Goal: Task Accomplishment & Management: Complete application form

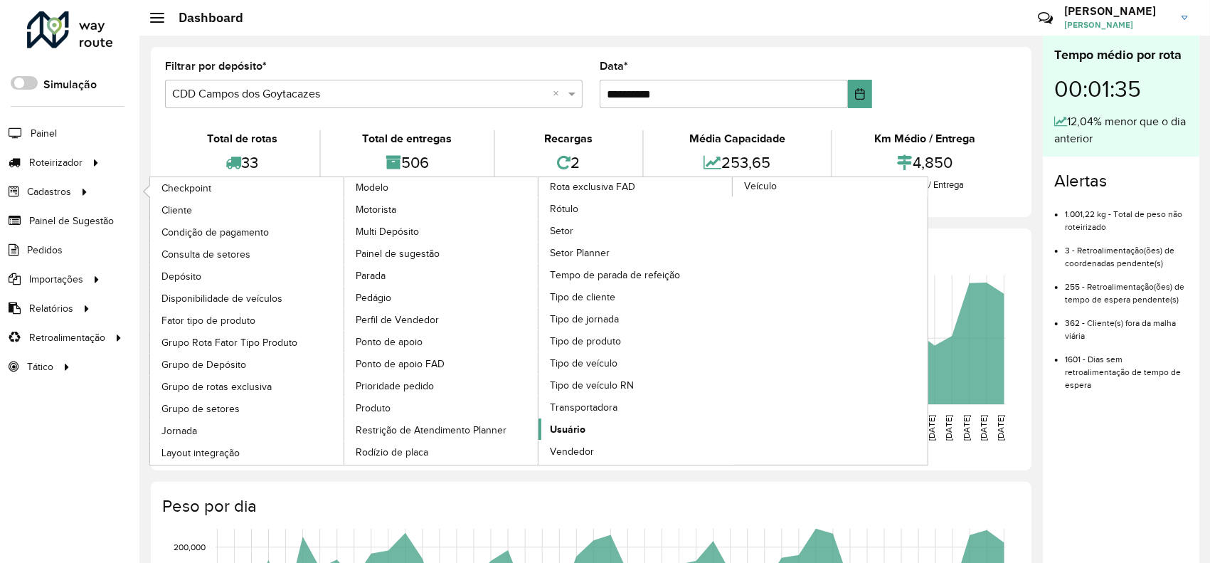
click at [569, 424] on span "Usuário" at bounding box center [568, 429] width 36 height 15
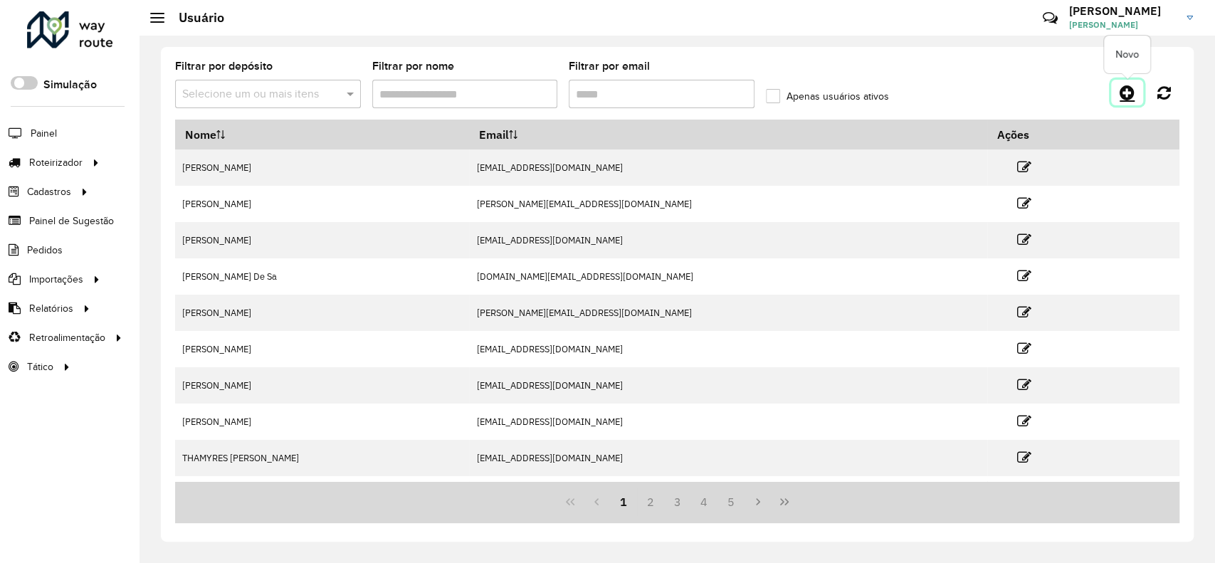
click at [1115, 90] on link at bounding box center [1127, 93] width 32 height 26
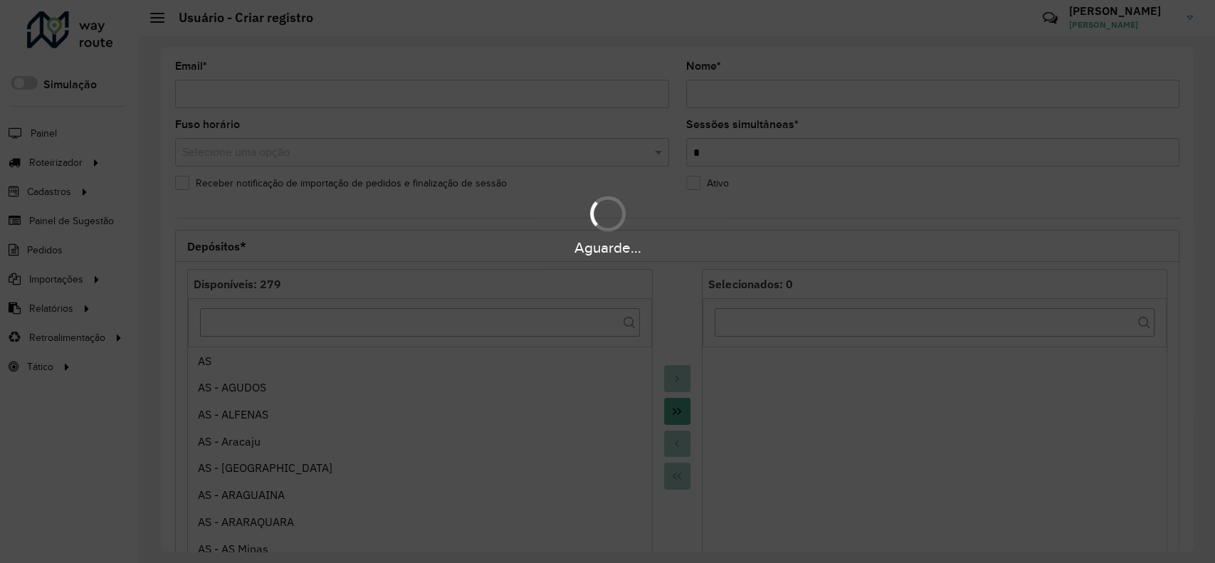
click at [318, 98] on div "Aguarde..." at bounding box center [607, 281] width 1215 height 563
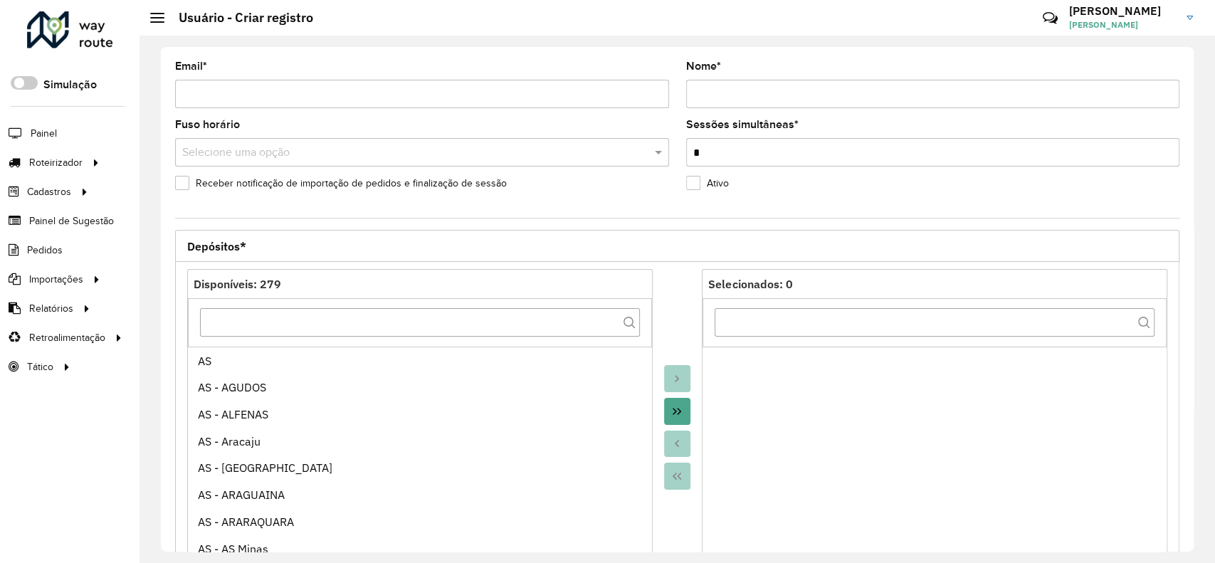
click at [438, 95] on input "Email *" at bounding box center [422, 94] width 494 height 28
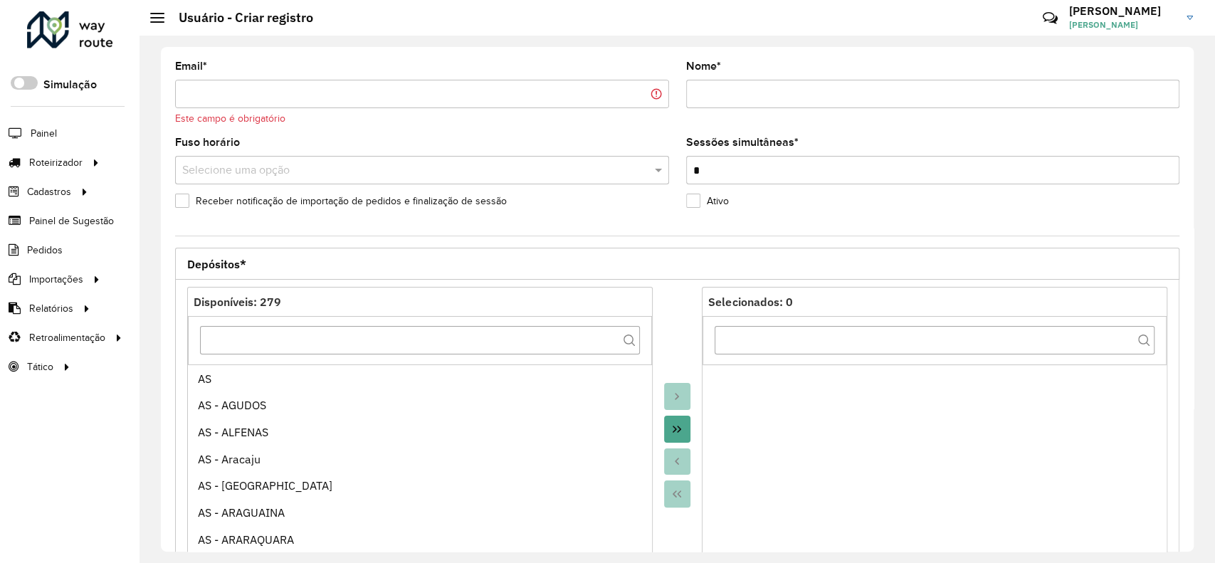
paste input "********"
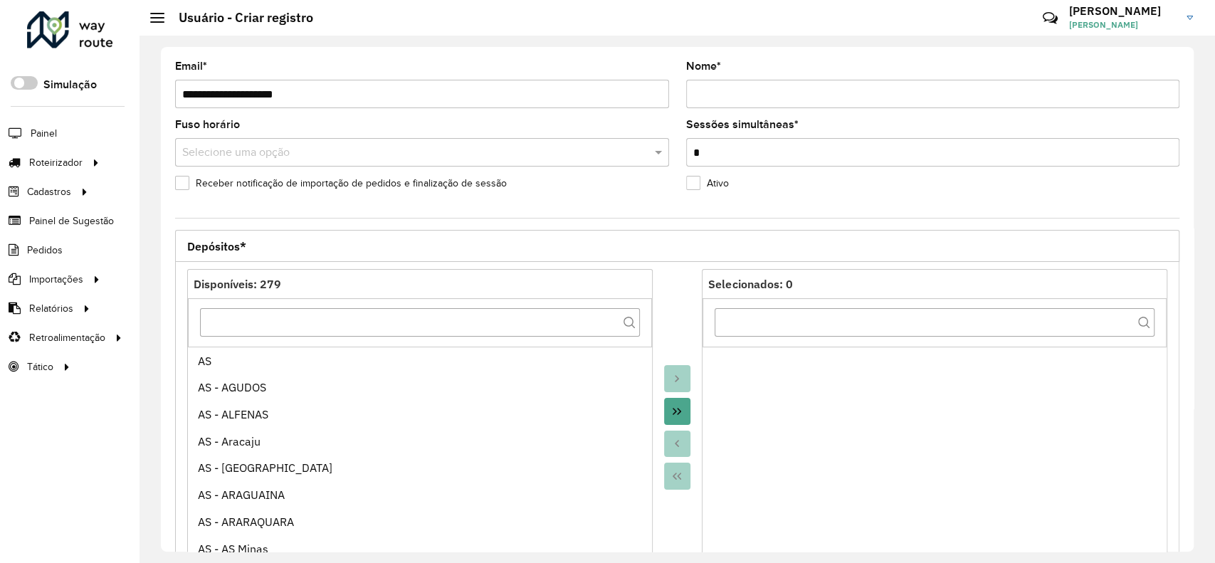
type input "**********"
click at [716, 94] on hb-app "Aguarde... Pop-up bloqueado! Seu navegador bloqueou automáticamente a abertura …" at bounding box center [607, 281] width 1215 height 563
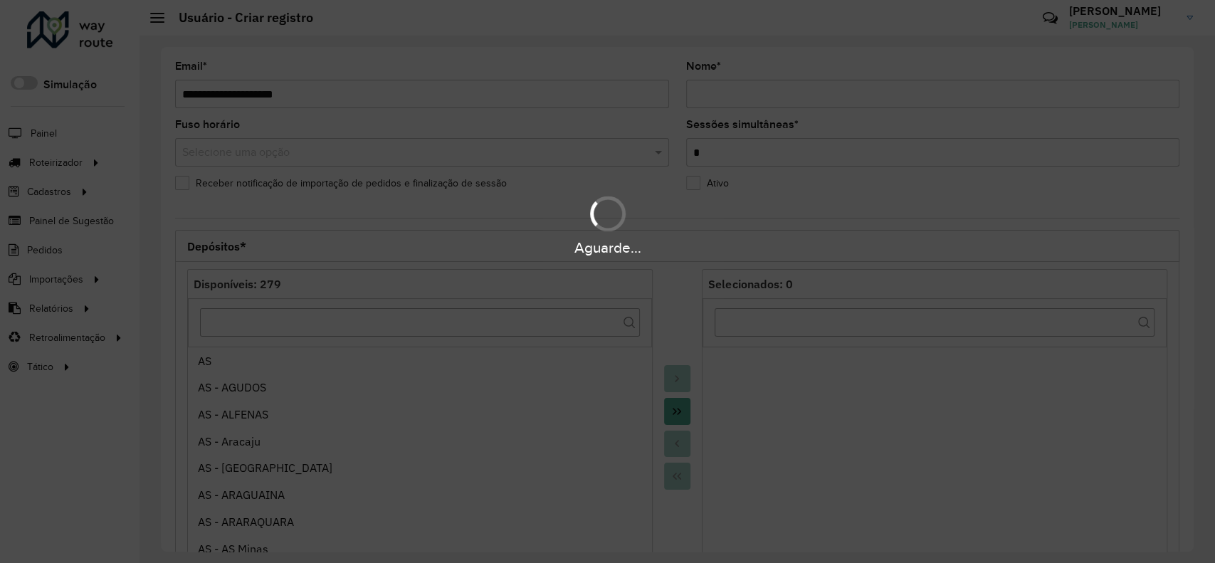
type input "**********"
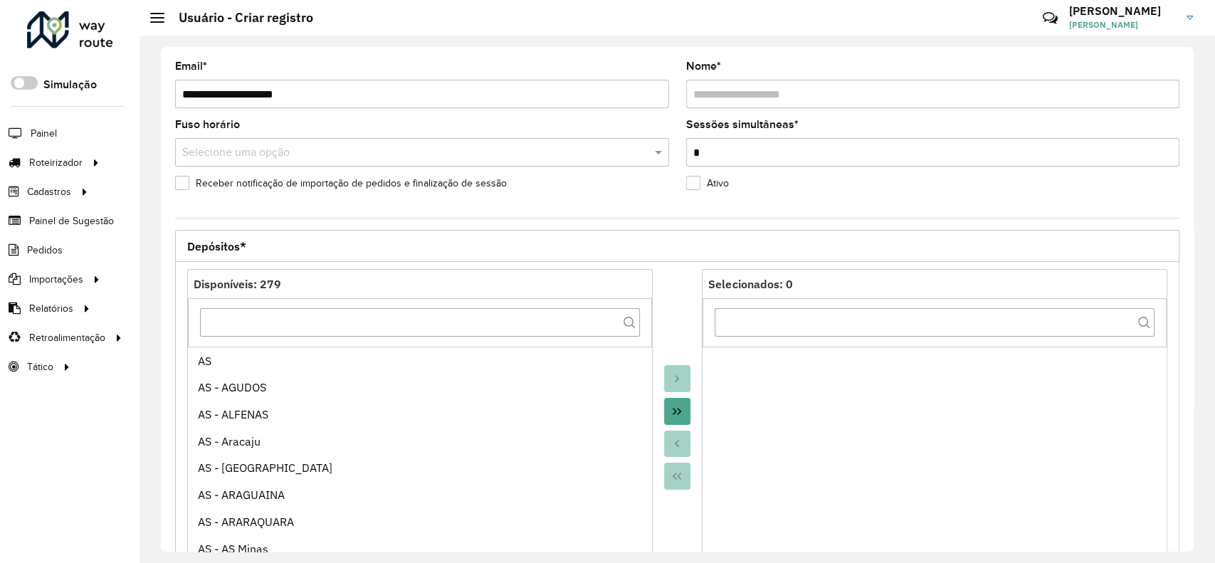
click at [336, 145] on input "text" at bounding box center [407, 152] width 451 height 17
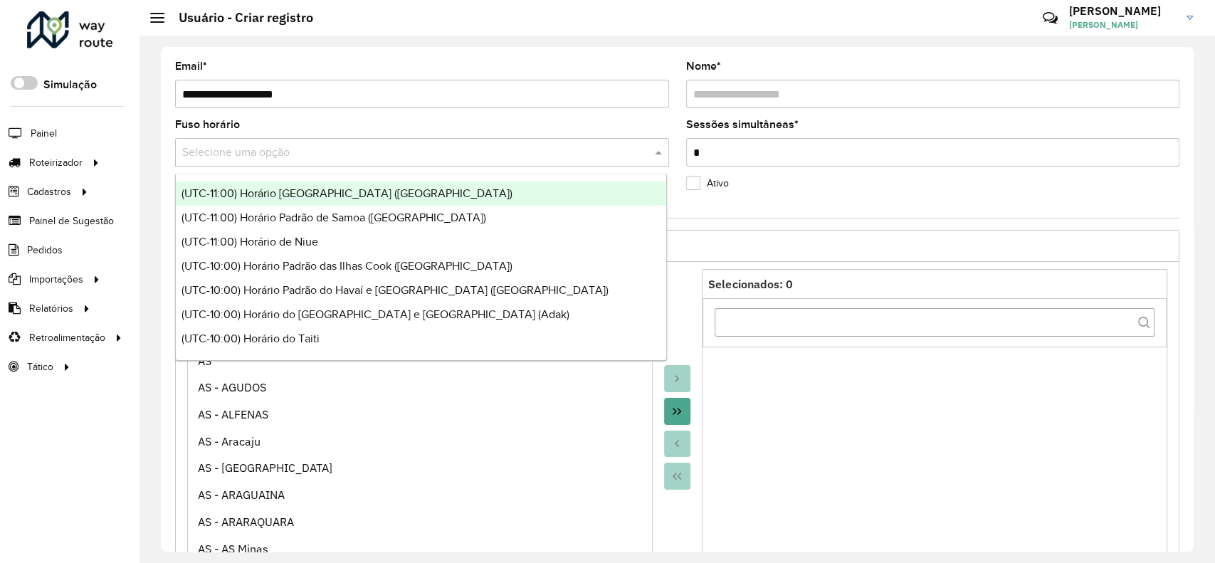
click at [335, 147] on input "text" at bounding box center [407, 152] width 451 height 17
click at [774, 147] on input "*" at bounding box center [933, 152] width 494 height 28
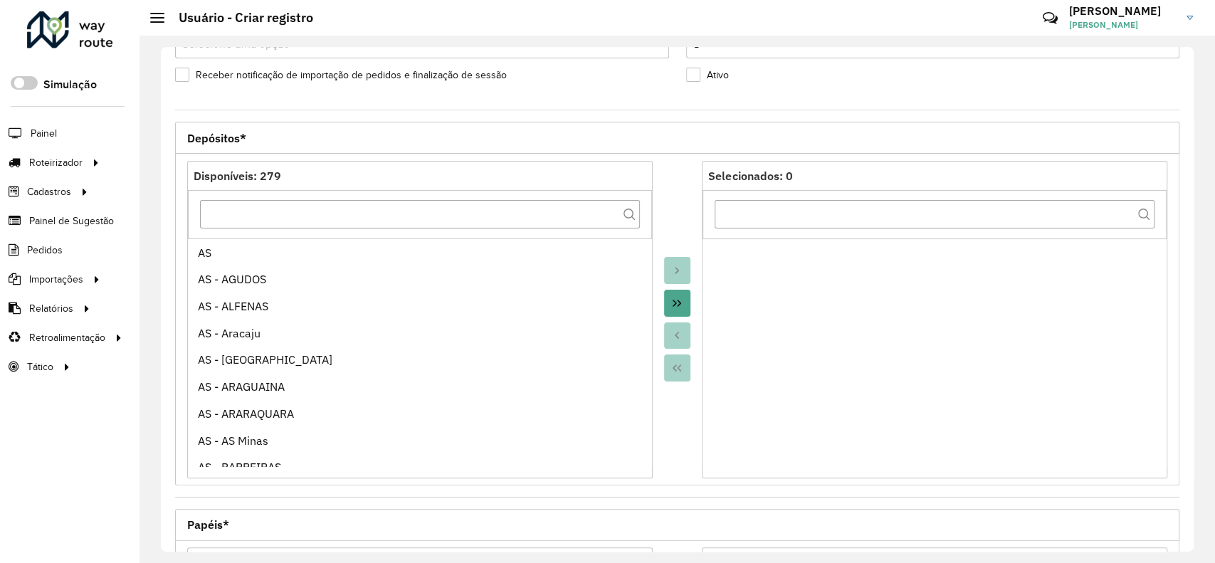
scroll to position [189, 0]
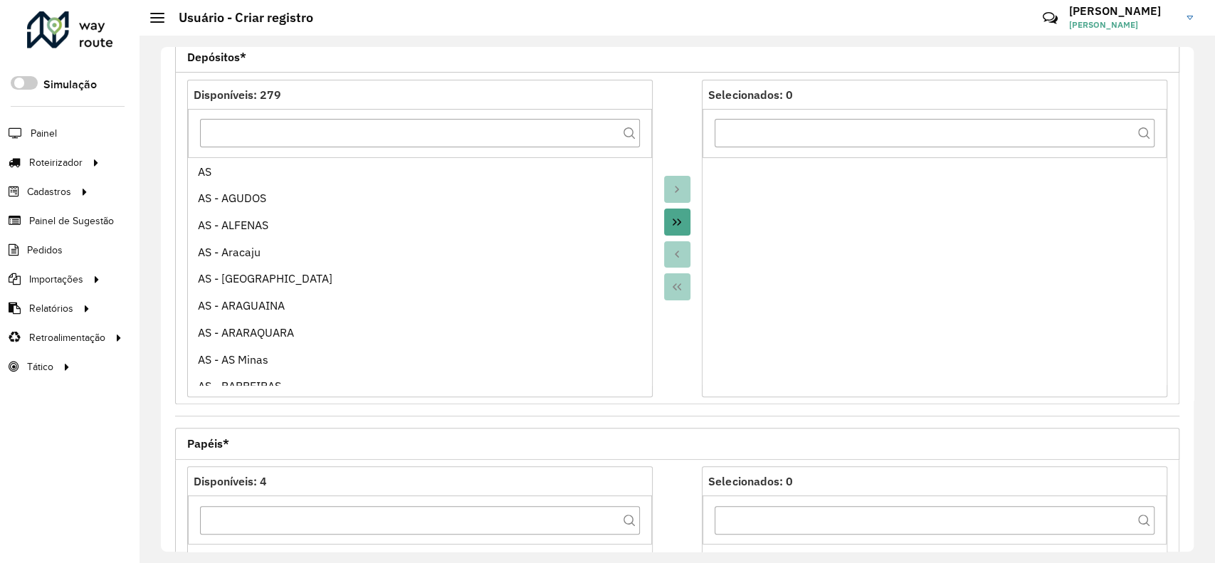
drag, startPoint x: 675, startPoint y: 218, endPoint x: 677, endPoint y: 255, distance: 36.4
click at [675, 220] on icon "Move All to Target" at bounding box center [676, 221] width 11 height 11
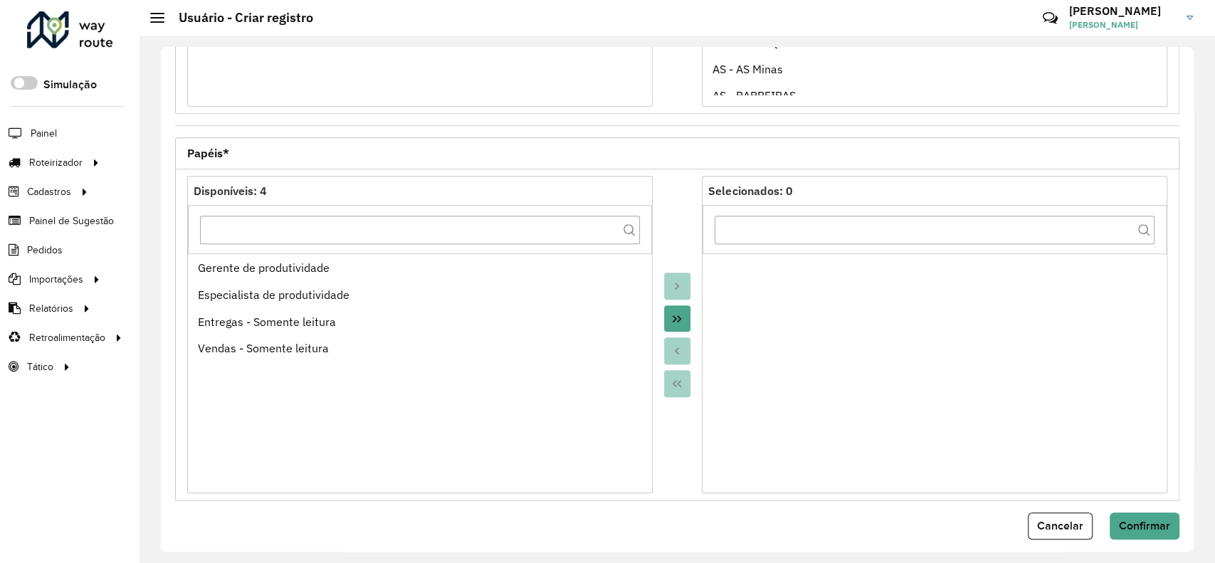
scroll to position [491, 0]
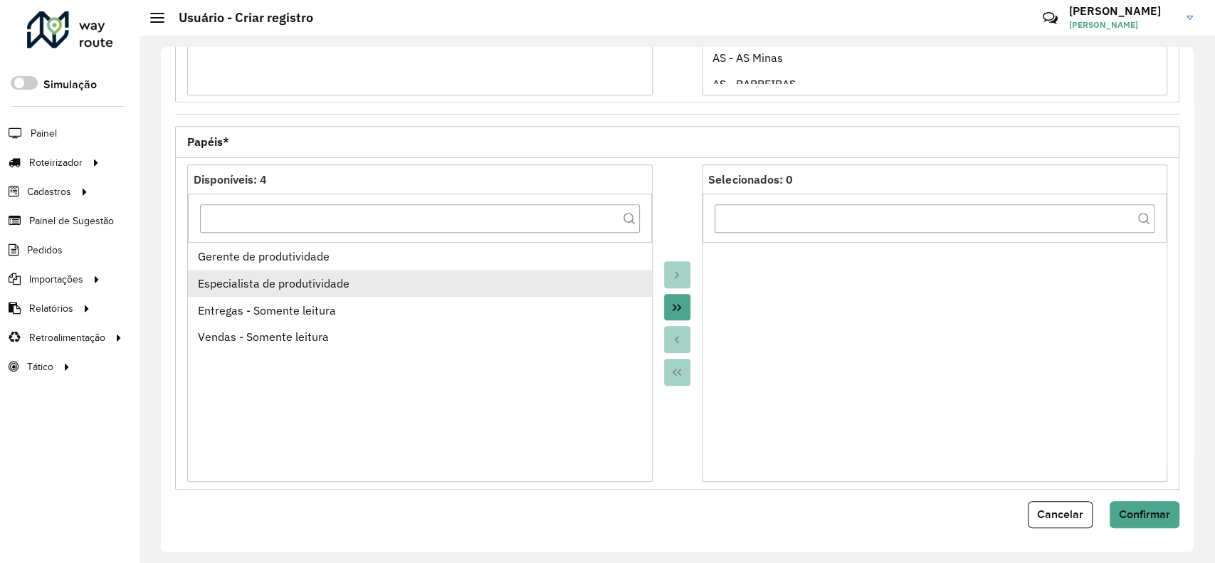
click at [270, 282] on div "Especialista de produtividade" at bounding box center [420, 283] width 444 height 17
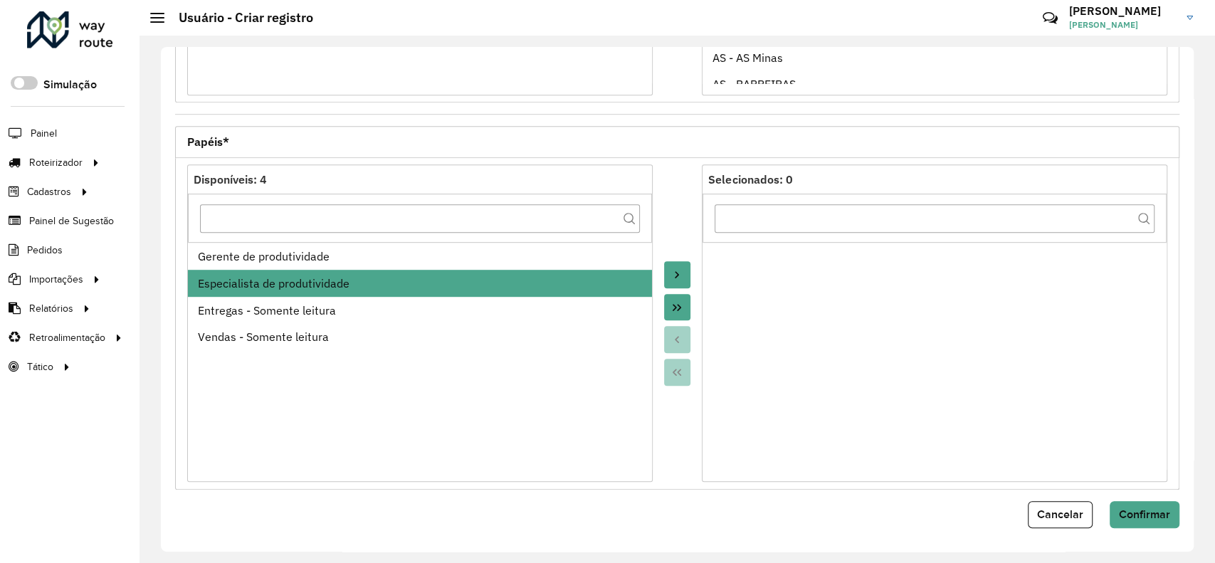
click at [672, 273] on icon "Move to Target" at bounding box center [676, 274] width 11 height 11
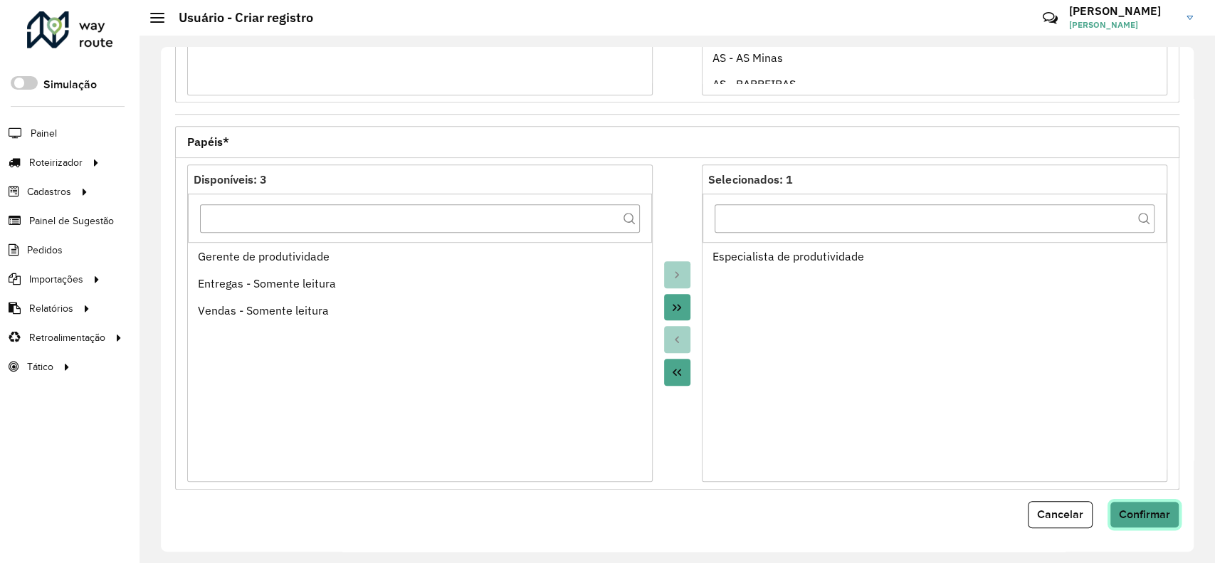
click at [1156, 508] on span "Confirmar" at bounding box center [1144, 514] width 51 height 12
click at [1058, 508] on span "Cancelar" at bounding box center [1060, 514] width 46 height 12
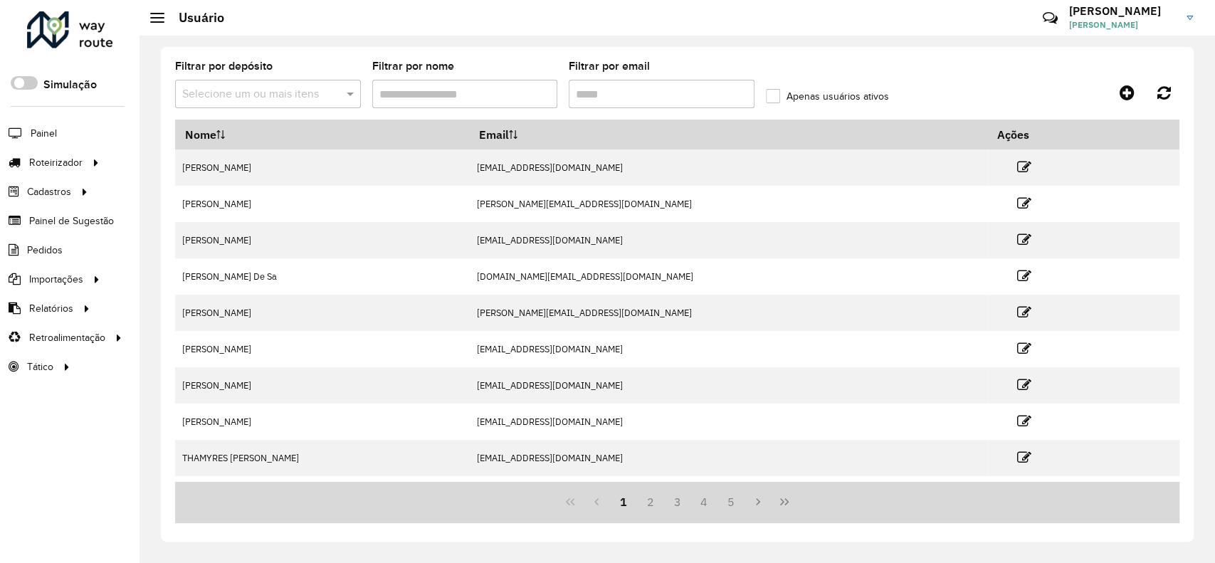
click at [615, 88] on input "Filtrar por email" at bounding box center [662, 94] width 186 height 28
paste input "********"
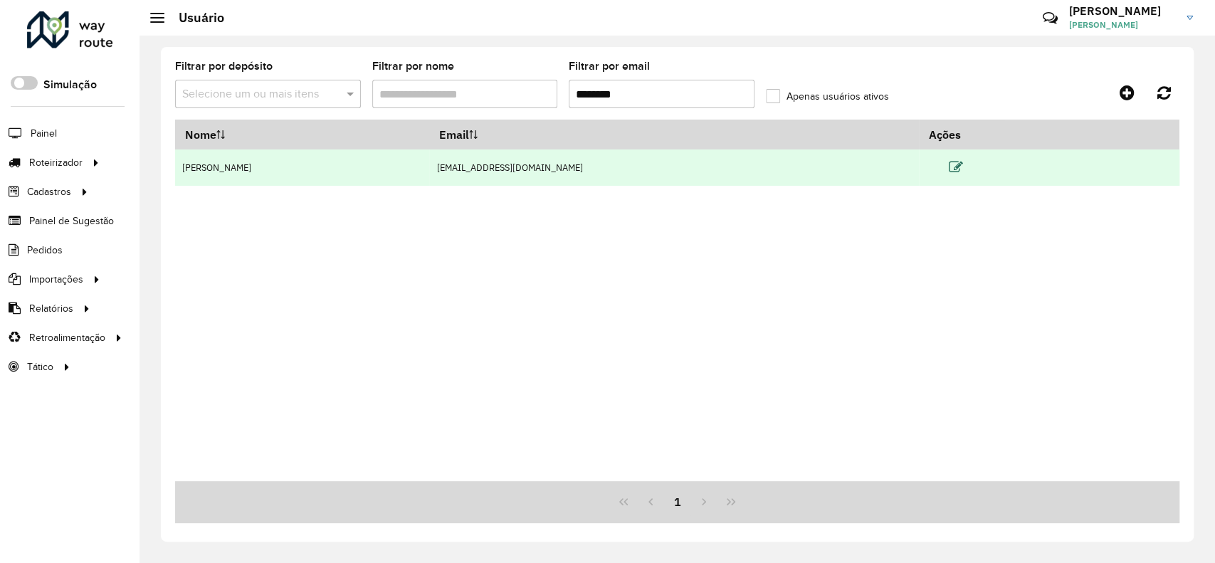
type input "********"
click at [957, 168] on icon at bounding box center [956, 167] width 14 height 14
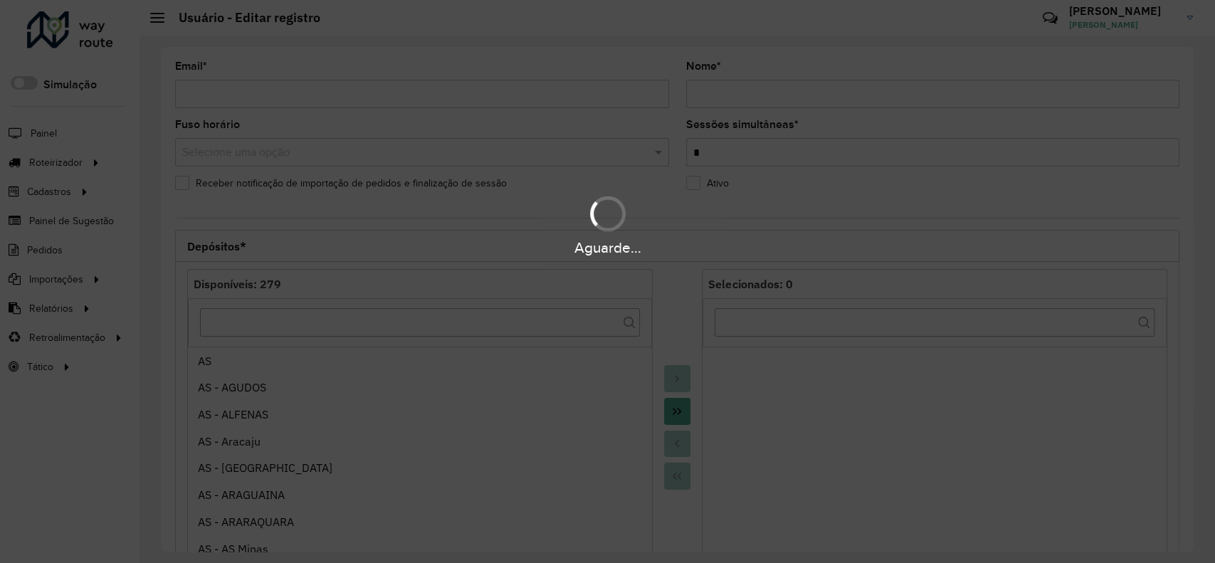
type input "**********"
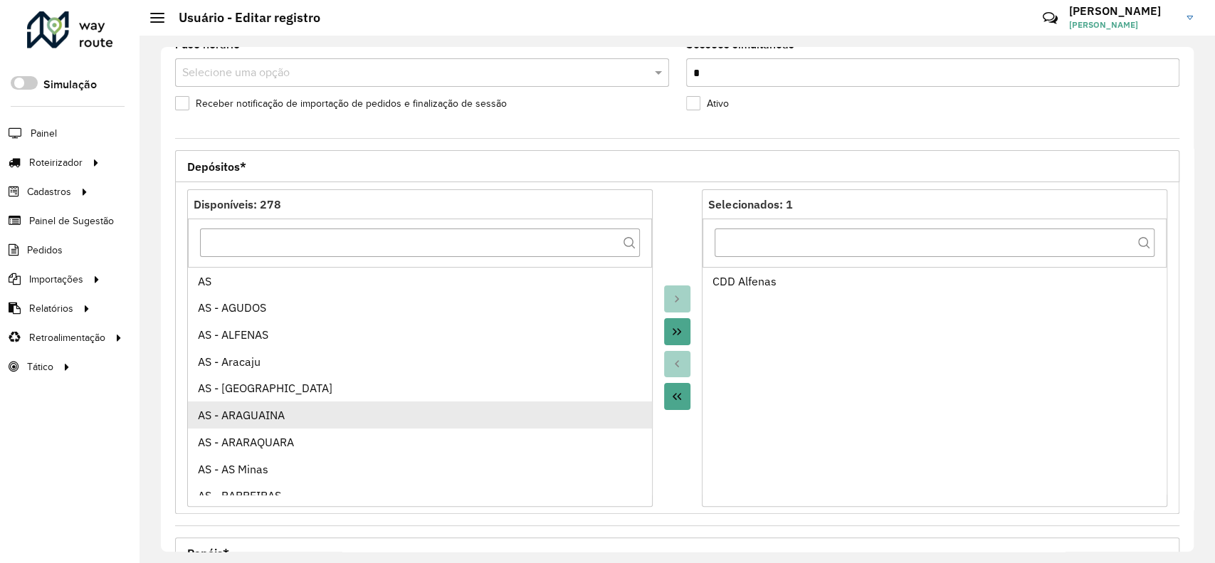
scroll to position [189, 0]
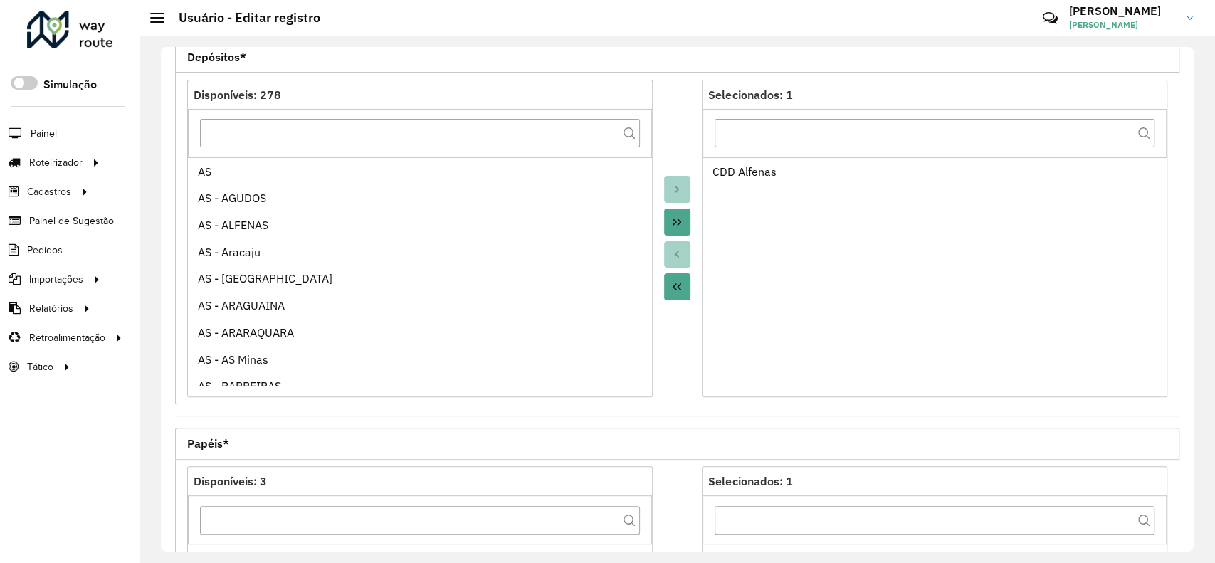
drag, startPoint x: 672, startPoint y: 225, endPoint x: 655, endPoint y: 230, distance: 17.8
click at [672, 228] on button "Move All to Target" at bounding box center [677, 221] width 27 height 27
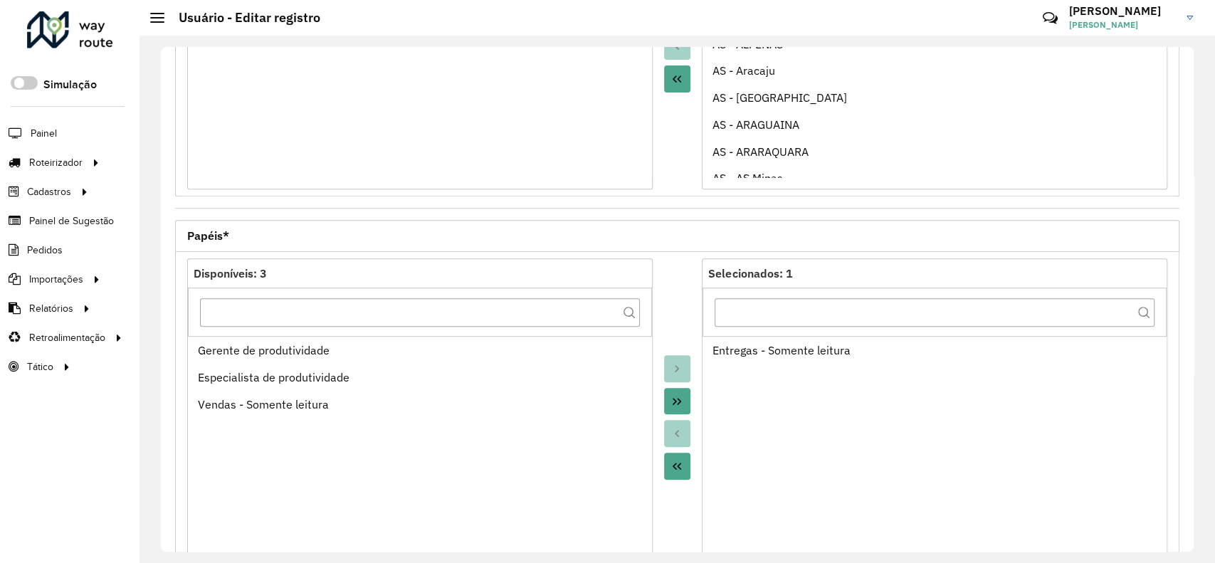
scroll to position [474, 0]
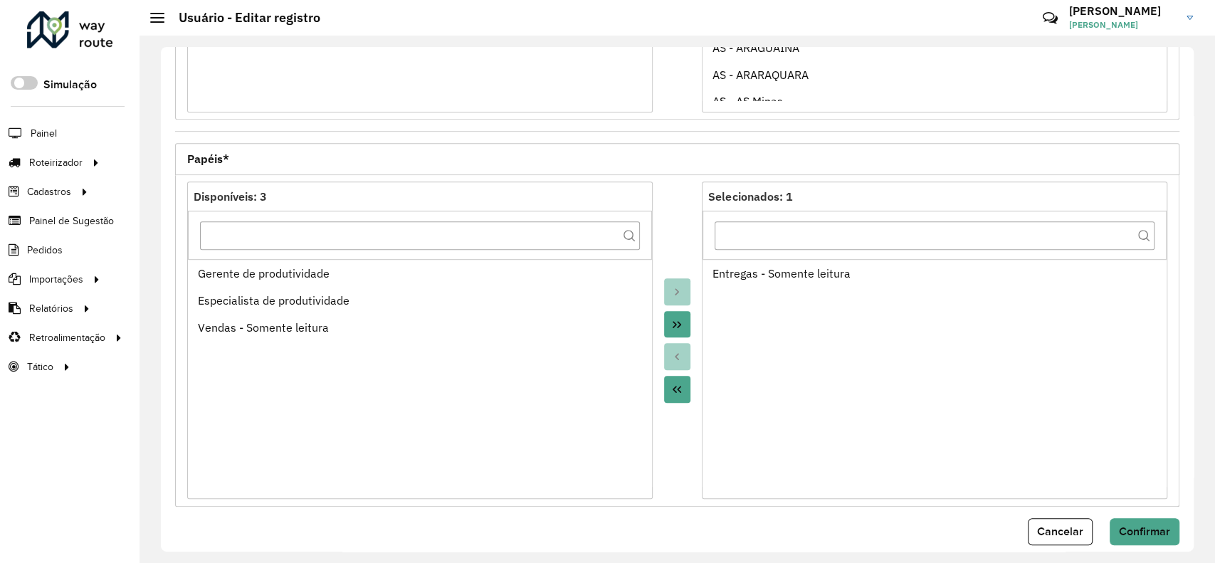
click at [743, 278] on div "Entregas - Somente leitura" at bounding box center [934, 273] width 444 height 17
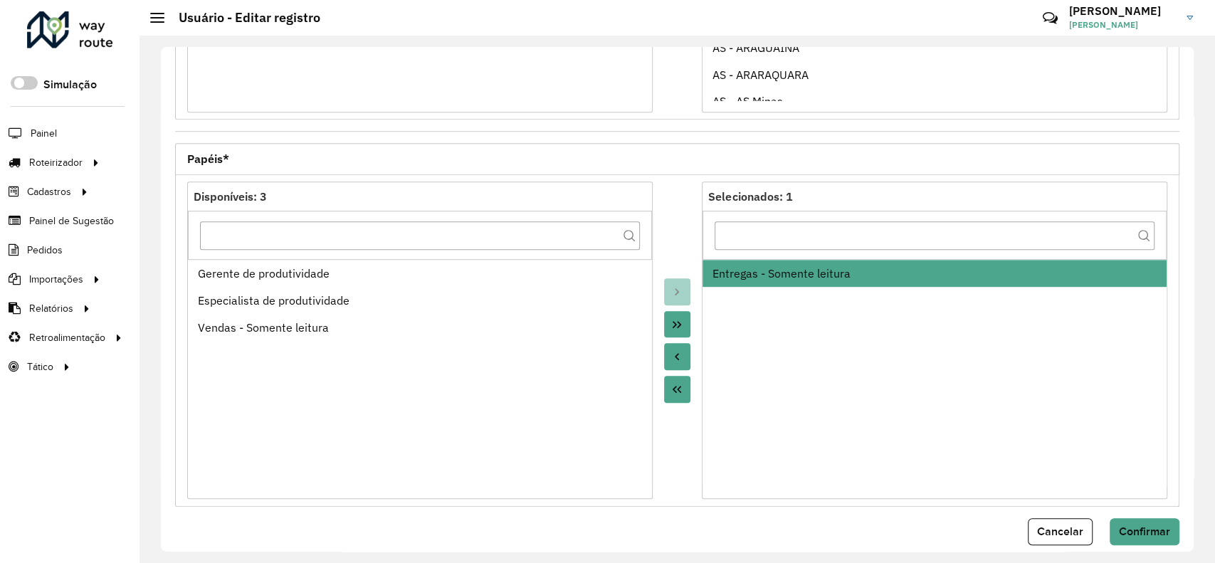
click at [675, 347] on button "Move to Source" at bounding box center [677, 356] width 27 height 27
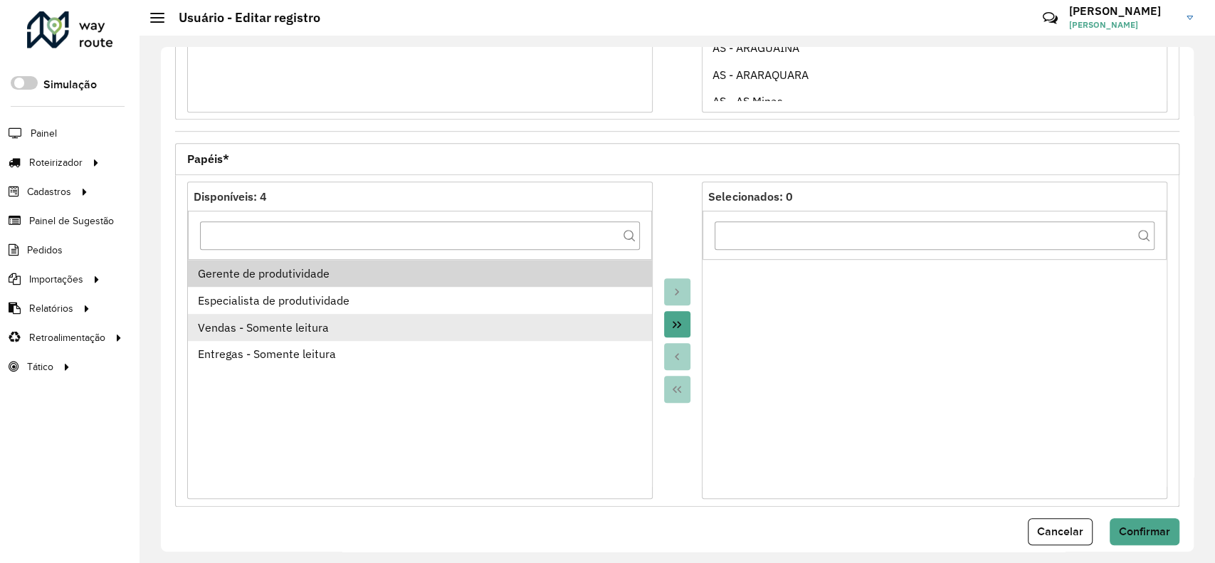
drag, startPoint x: 318, startPoint y: 299, endPoint x: 535, endPoint y: 322, distance: 218.2
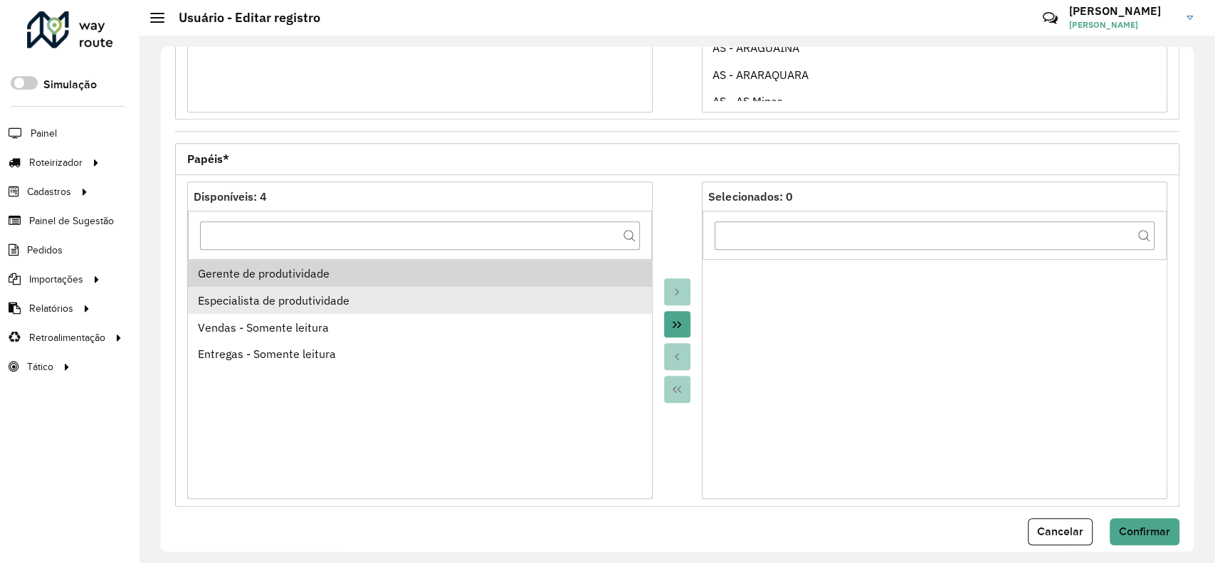
drag, startPoint x: 403, startPoint y: 286, endPoint x: 403, endPoint y: 301, distance: 14.9
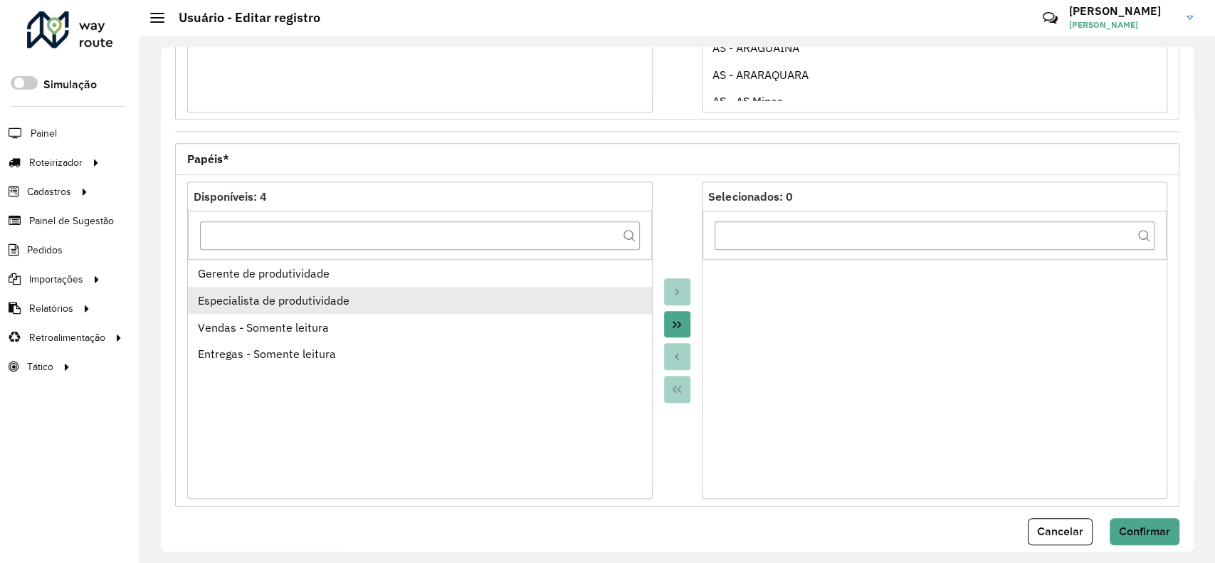
click at [307, 297] on div "Especialista de produtividade" at bounding box center [420, 300] width 444 height 17
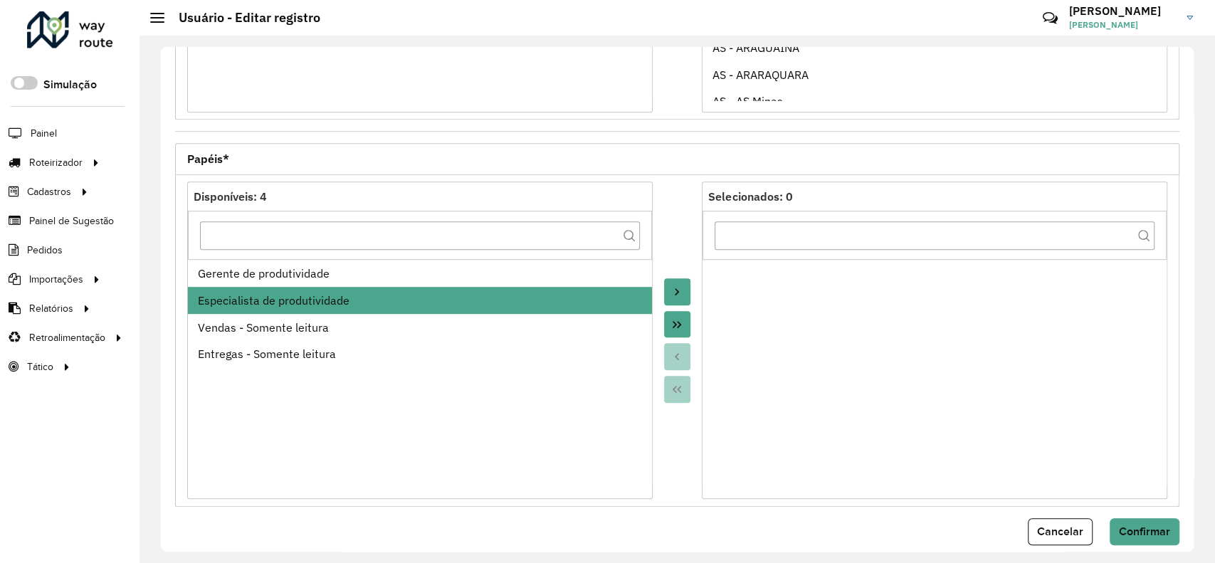
click at [678, 287] on icon "Move to Target" at bounding box center [676, 291] width 11 height 11
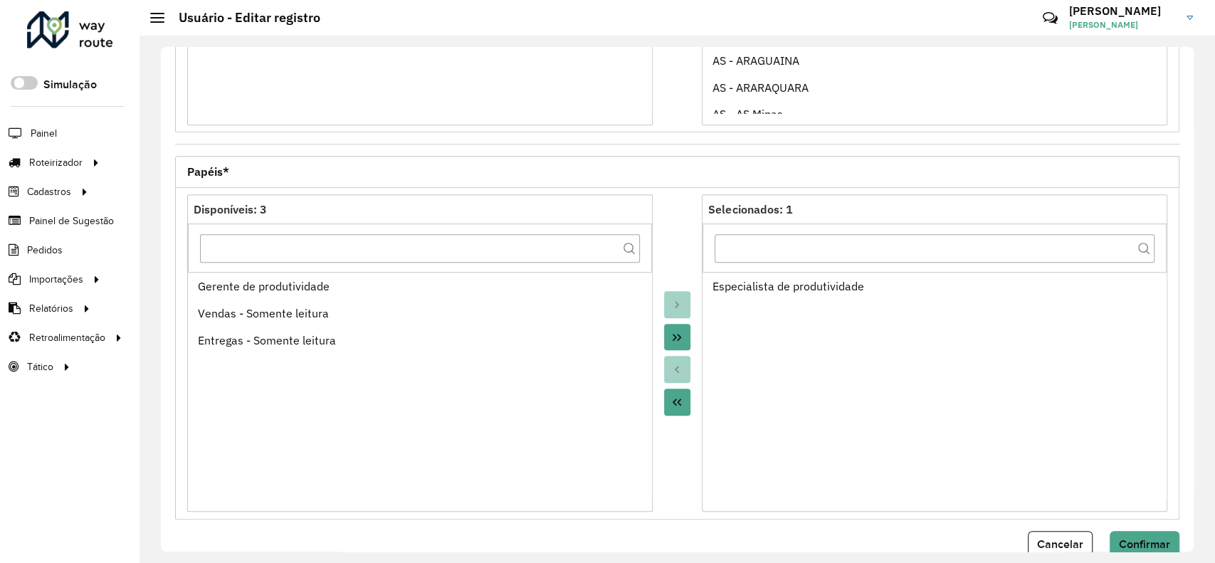
scroll to position [491, 0]
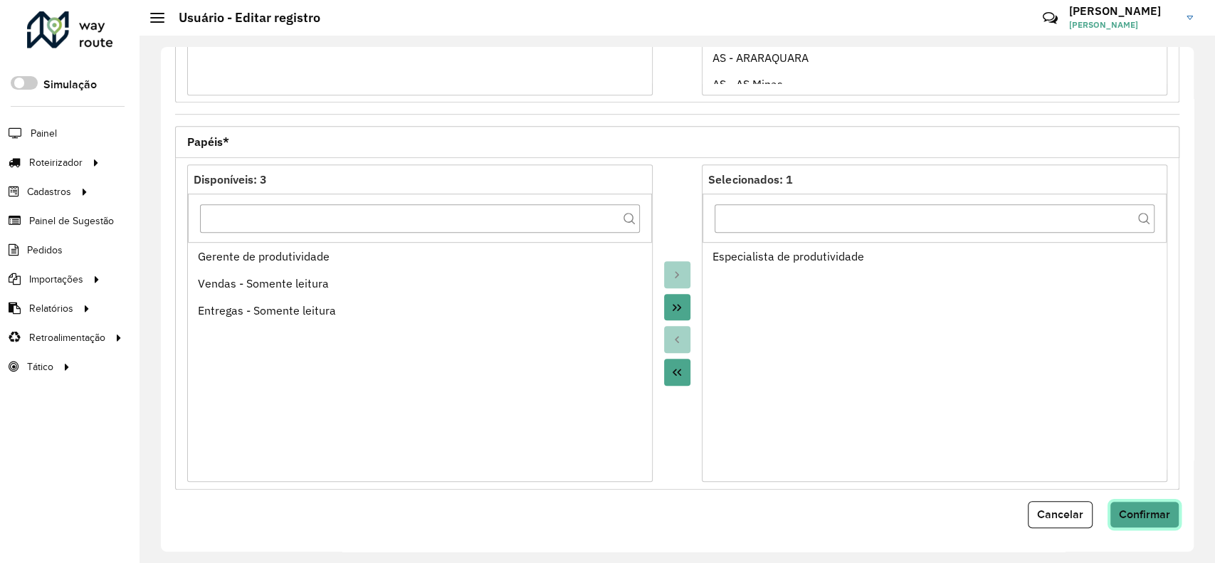
click at [1129, 515] on span "Confirmar" at bounding box center [1144, 514] width 51 height 12
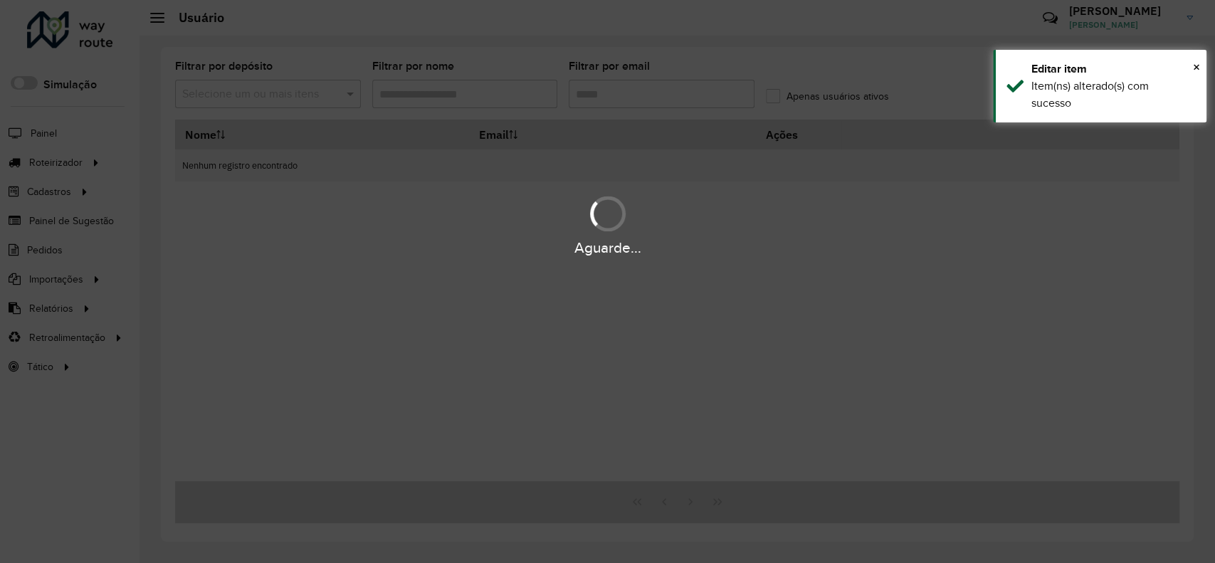
type input "********"
